Goal: Task Accomplishment & Management: Manage account settings

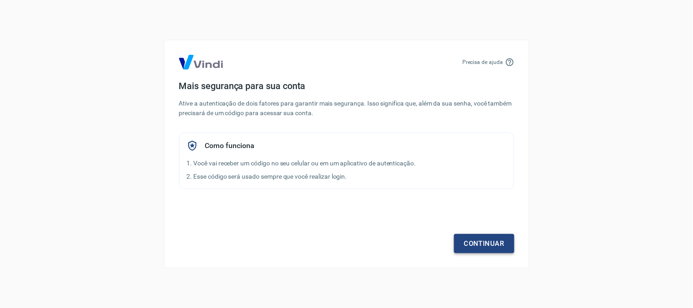
click at [475, 238] on link "Continuar" at bounding box center [484, 243] width 60 height 19
